Goal: Register for event/course

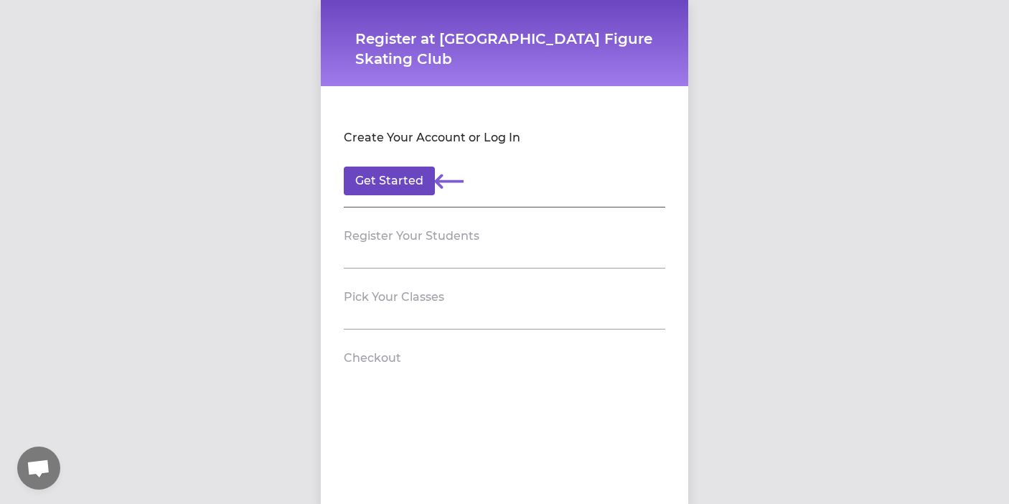
click at [399, 182] on button "Get Started" at bounding box center [389, 181] width 91 height 29
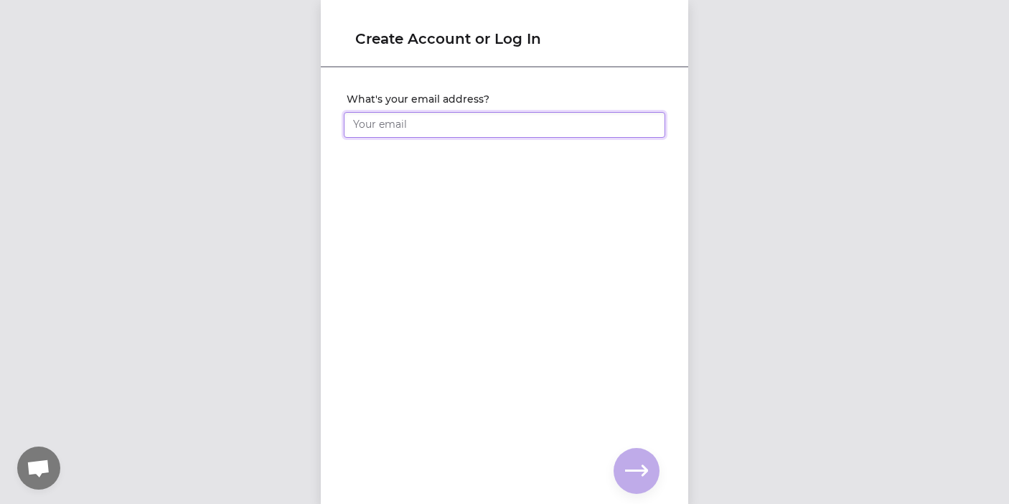
type input "[EMAIL_ADDRESS][DOMAIN_NAME]"
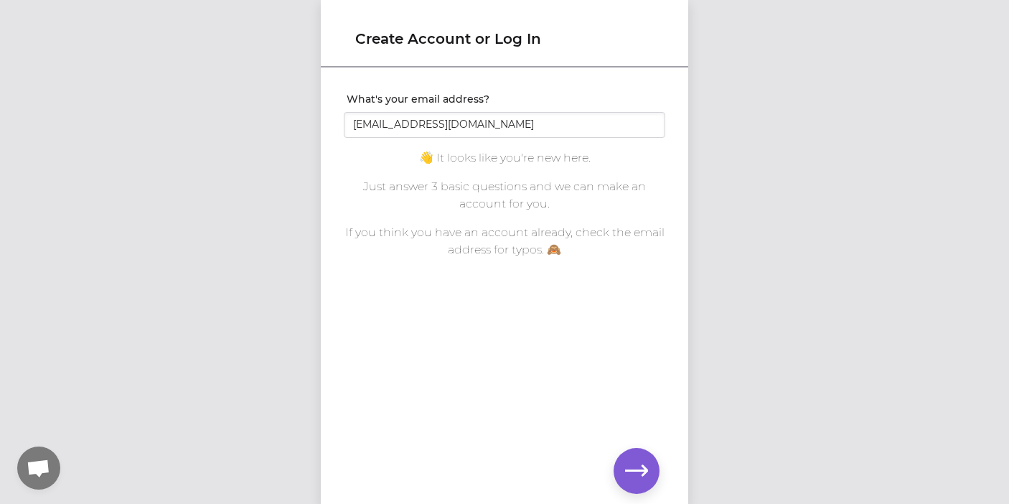
click at [640, 463] on icon "button" at bounding box center [636, 470] width 23 height 23
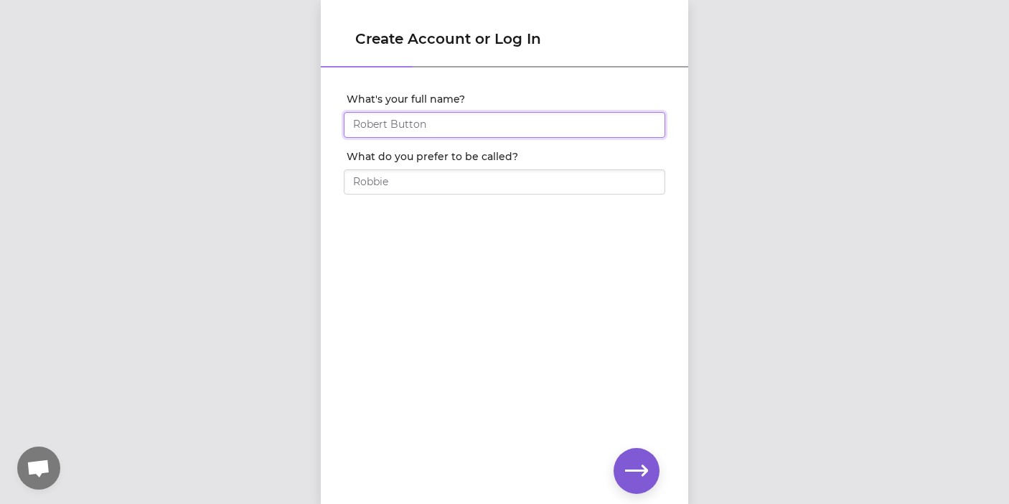
click at [478, 128] on input "What's your full name?" at bounding box center [505, 125] width 322 height 26
type input "[PERSON_NAME]"
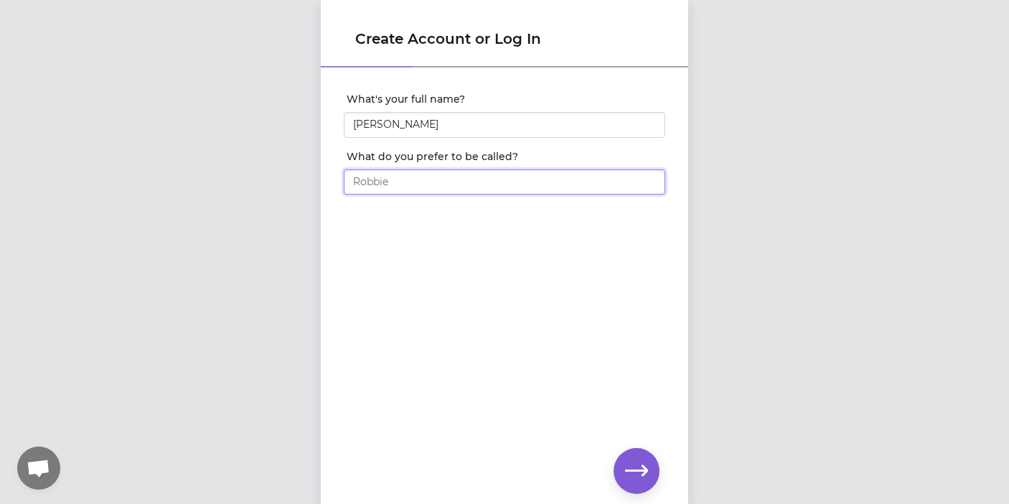
click at [510, 177] on input "What do you prefer to be called?" at bounding box center [505, 182] width 322 height 26
type input "[PERSON_NAME]"
click at [642, 469] on icon "button" at bounding box center [636, 470] width 23 height 11
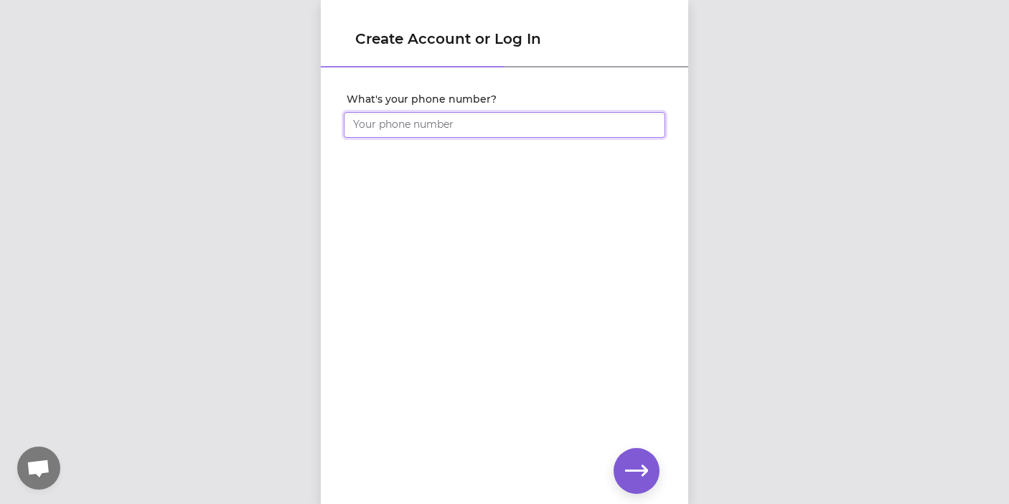
click at [372, 120] on input "What's your phone number?" at bounding box center [505, 125] width 322 height 26
type input "[PHONE_NUMBER]"
click at [647, 461] on icon "button" at bounding box center [636, 470] width 23 height 23
click at [408, 138] on div at bounding box center [505, 143] width 322 height 11
click at [436, 308] on div "Set your account password" at bounding box center [504, 262] width 367 height 387
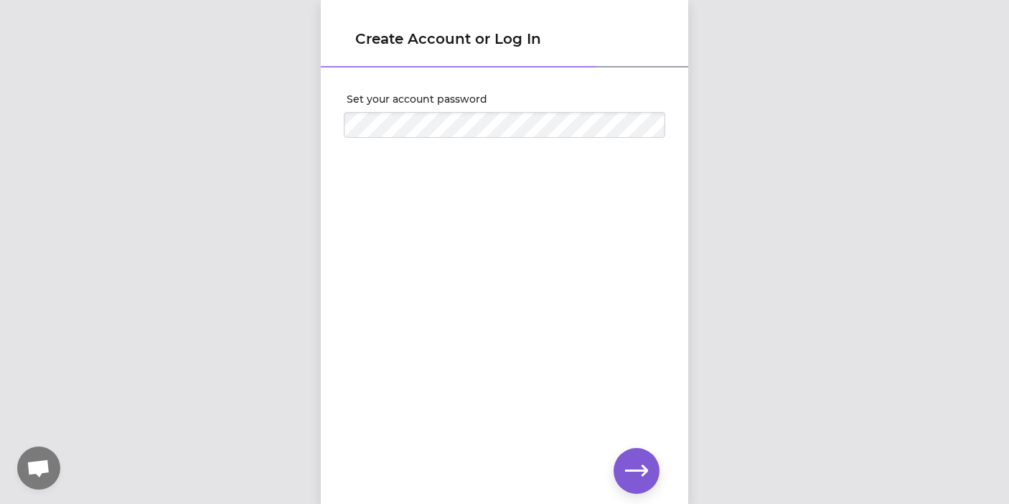
click at [639, 462] on icon "button" at bounding box center [636, 470] width 23 height 23
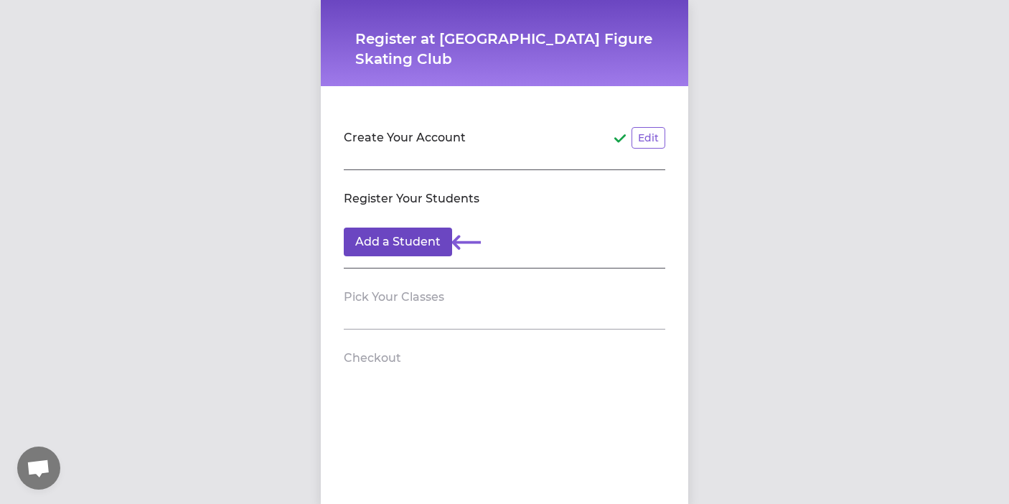
click at [416, 233] on button "Add a Student" at bounding box center [398, 242] width 108 height 29
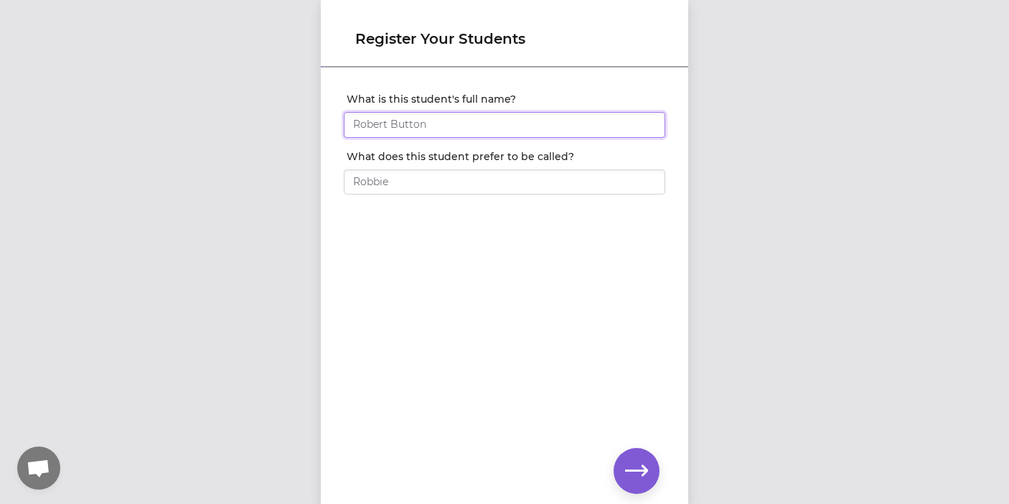
click at [433, 131] on input "What is this student's full name?" at bounding box center [505, 125] width 322 height 26
type input "[PERSON_NAME]"
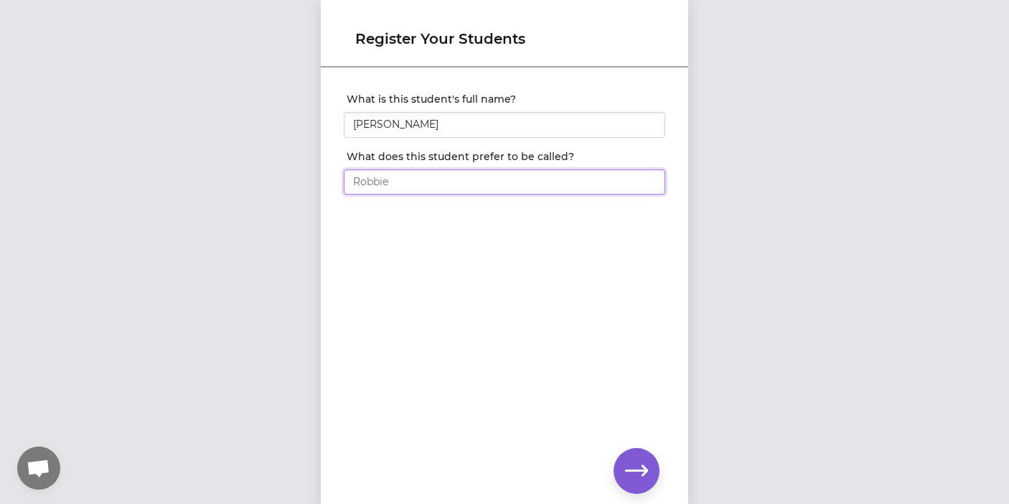
click at [420, 192] on input "What does this student prefer to be called?" at bounding box center [505, 182] width 322 height 26
type input "Zoie"
click at [633, 460] on icon "button" at bounding box center [636, 470] width 23 height 23
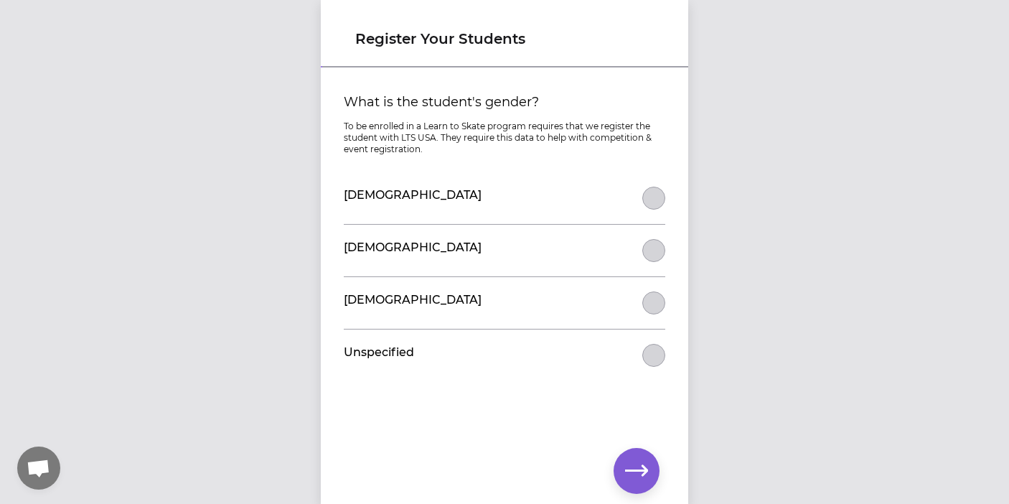
click at [649, 200] on button "What is the student's gender?" at bounding box center [653, 198] width 23 height 23
click at [634, 466] on icon "button" at bounding box center [636, 470] width 23 height 23
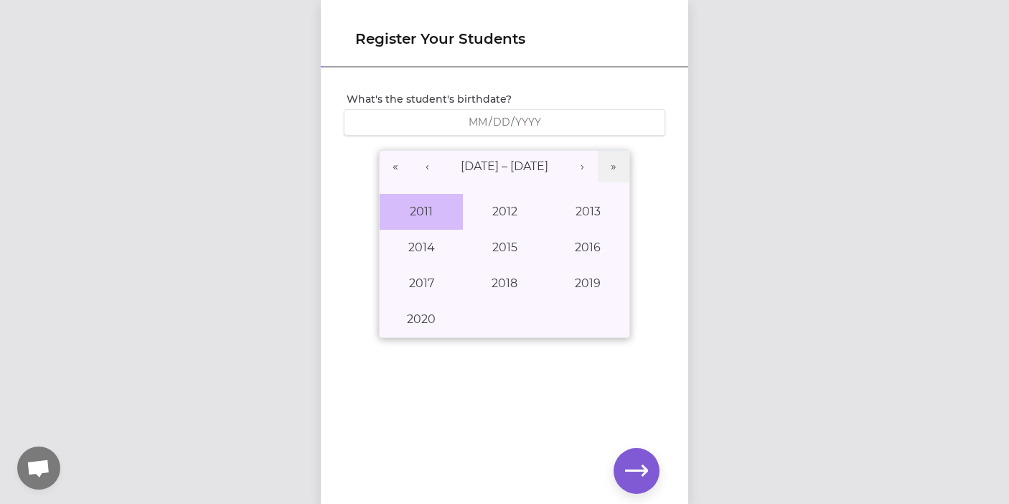
click at [421, 203] on button "2011" at bounding box center [421, 212] width 83 height 36
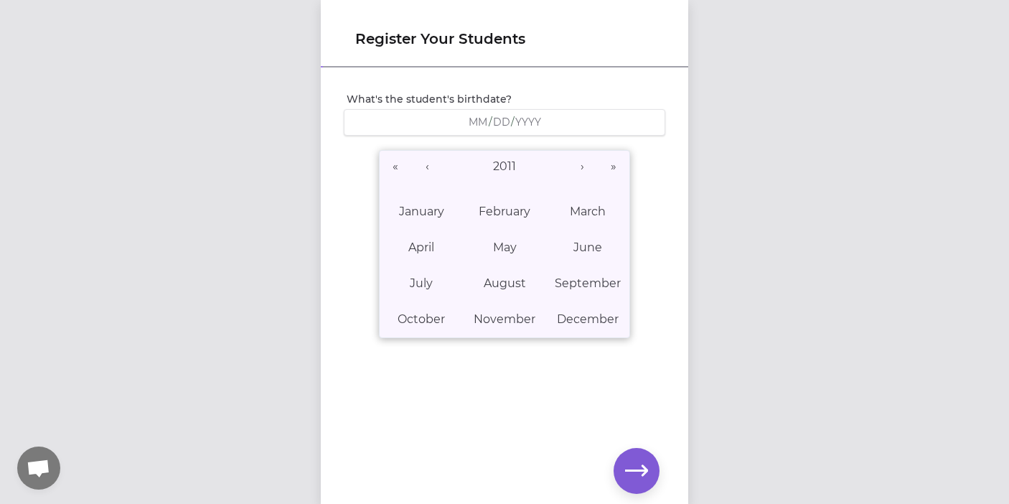
click at [582, 119] on div "/ /" at bounding box center [504, 123] width 303 height 14
click at [421, 314] on abbr "October" at bounding box center [421, 319] width 47 height 14
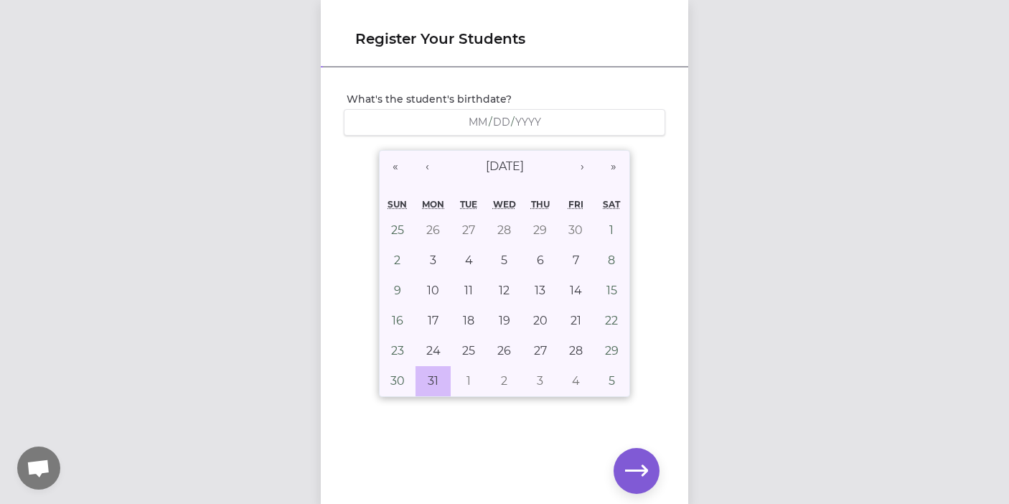
click at [425, 373] on button "31" at bounding box center [434, 381] width 36 height 30
type input "[DATE]"
type input "10"
type input "31"
type input "2011"
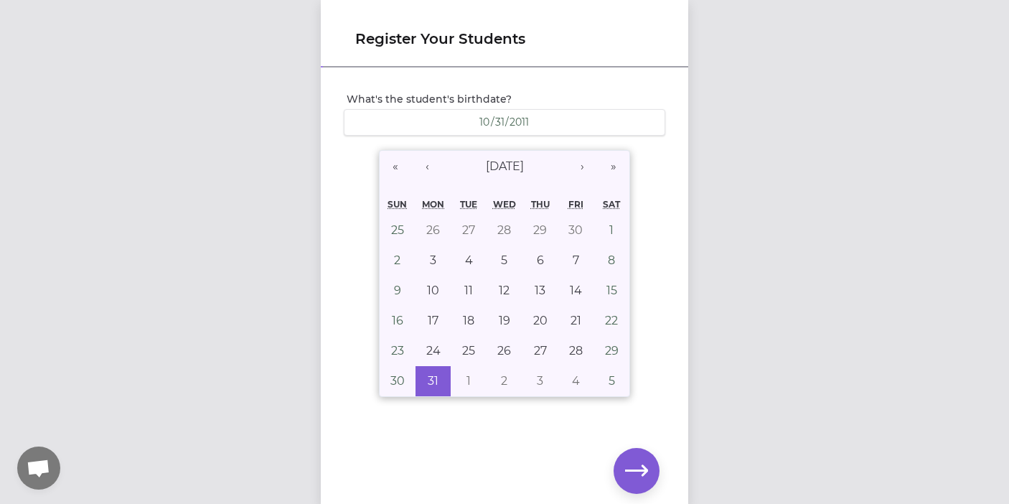
click at [642, 468] on icon "button" at bounding box center [636, 470] width 23 height 23
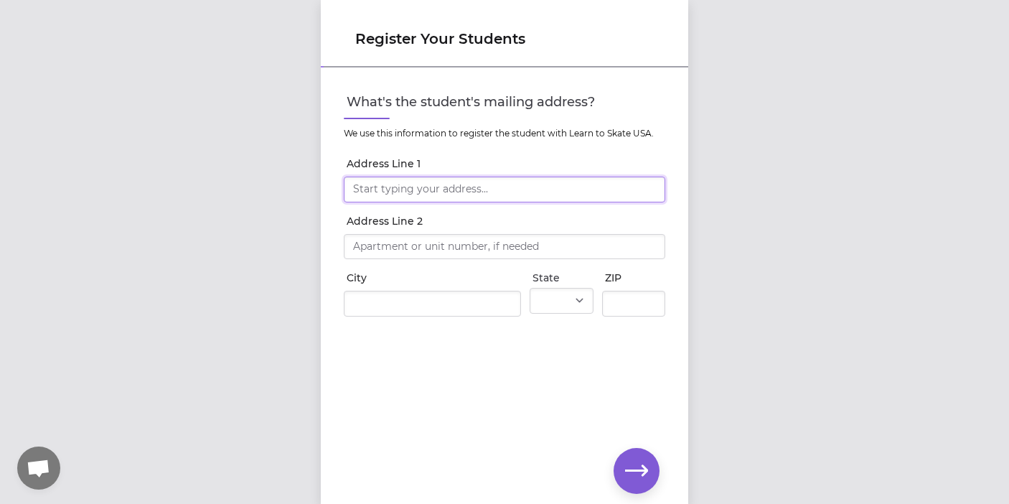
click at [444, 187] on input "Address Line 1" at bounding box center [505, 190] width 322 height 26
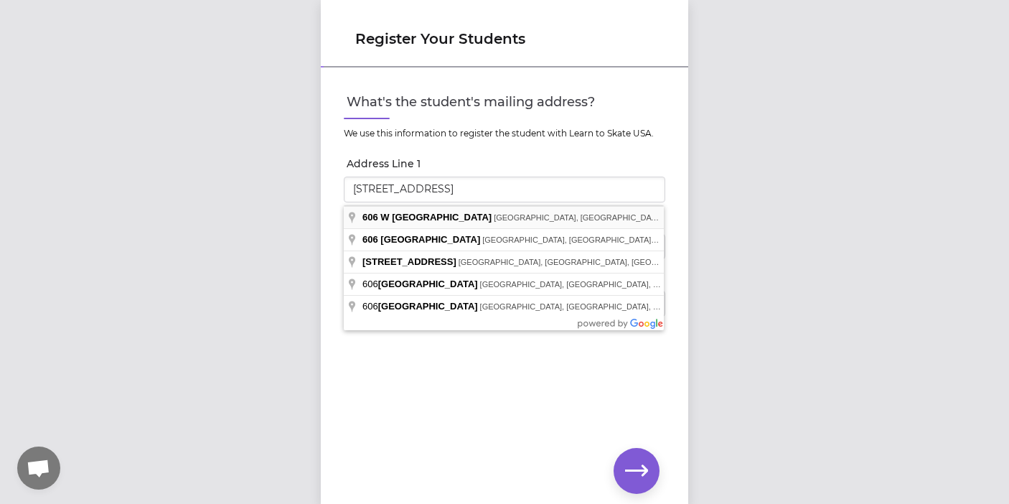
type input "[STREET_ADDRESS]"
type input "[GEOGRAPHIC_DATA]"
select select "WA"
type input "99224"
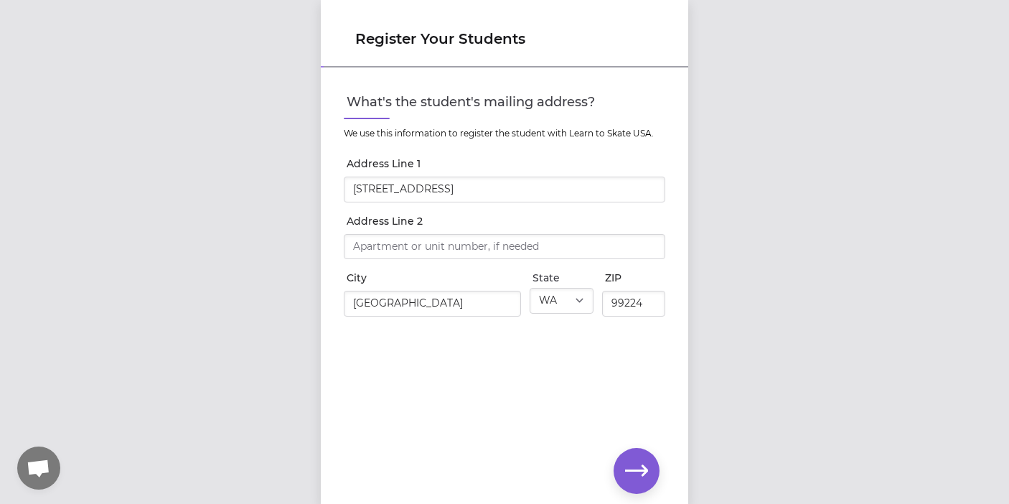
click at [647, 464] on icon "button" at bounding box center [636, 470] width 23 height 23
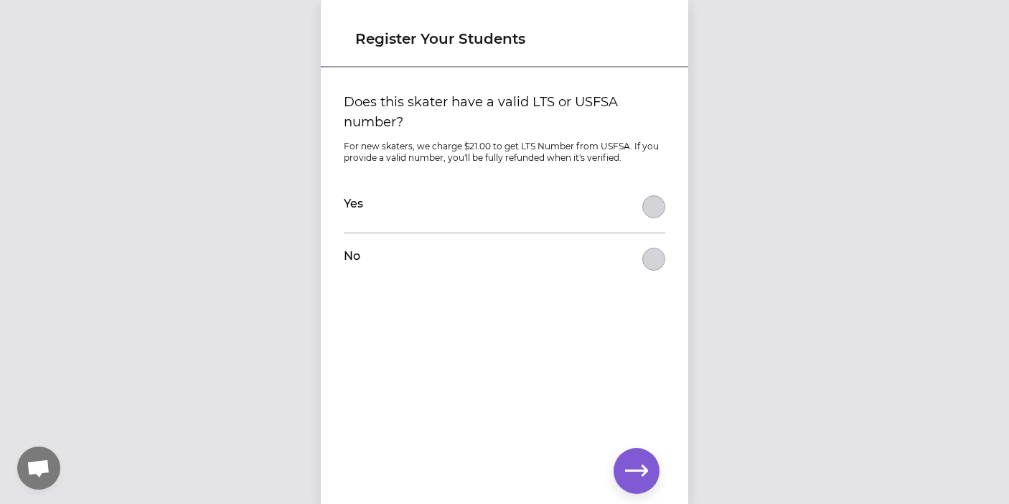
click at [653, 259] on button "Does this skater have a valid LTS or USFSA number?" at bounding box center [653, 259] width 23 height 23
click at [641, 457] on button "button" at bounding box center [637, 471] width 46 height 46
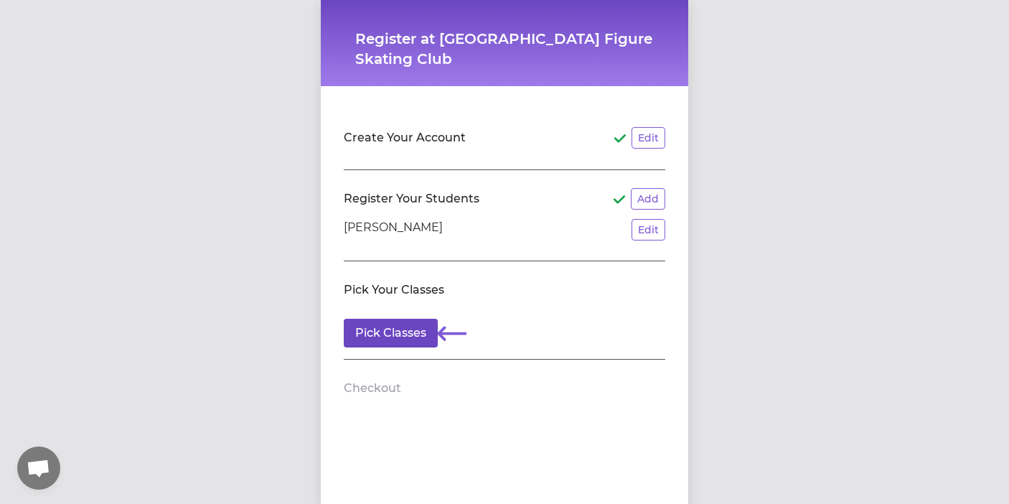
click at [405, 333] on button "Pick Classes" at bounding box center [391, 333] width 94 height 29
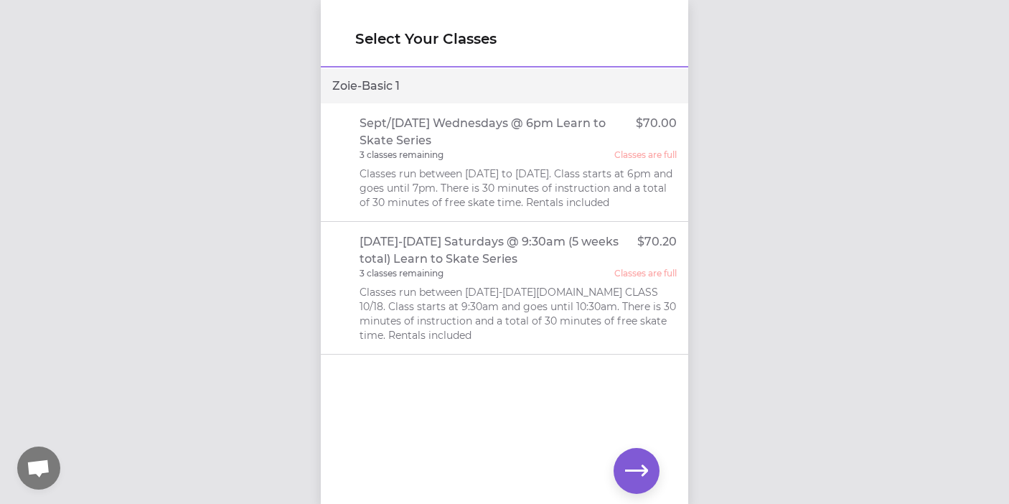
click at [639, 464] on icon "button" at bounding box center [636, 470] width 23 height 23
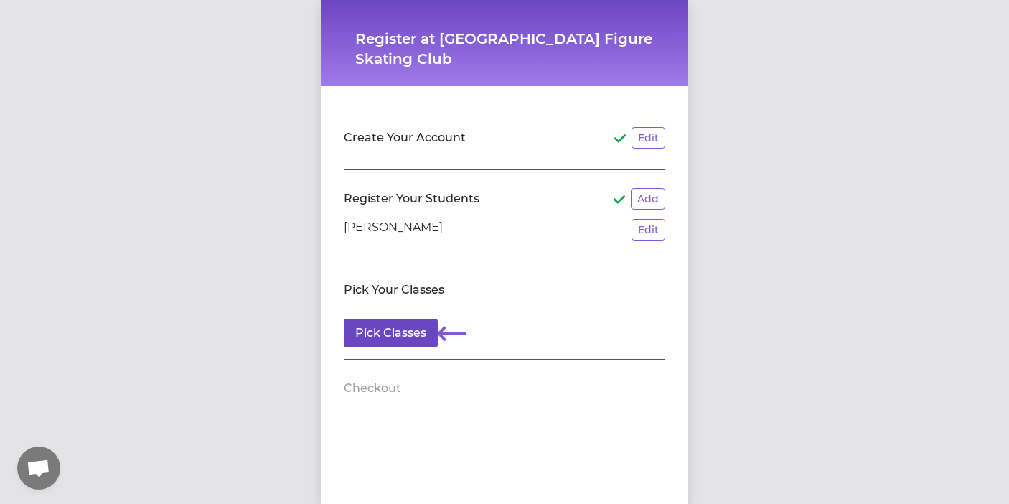
click at [416, 327] on button "Pick Classes" at bounding box center [391, 333] width 94 height 29
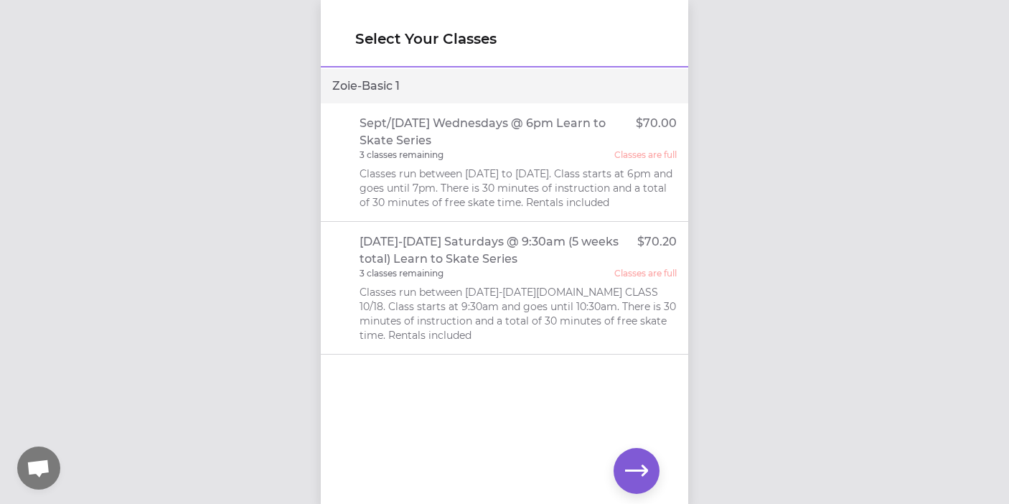
click at [533, 261] on p "[DATE]-[DATE] Saturdays @ 9:30am (5 weeks total) Learn to Skate Series" at bounding box center [499, 250] width 278 height 34
